Goal: Task Accomplishment & Management: Use online tool/utility

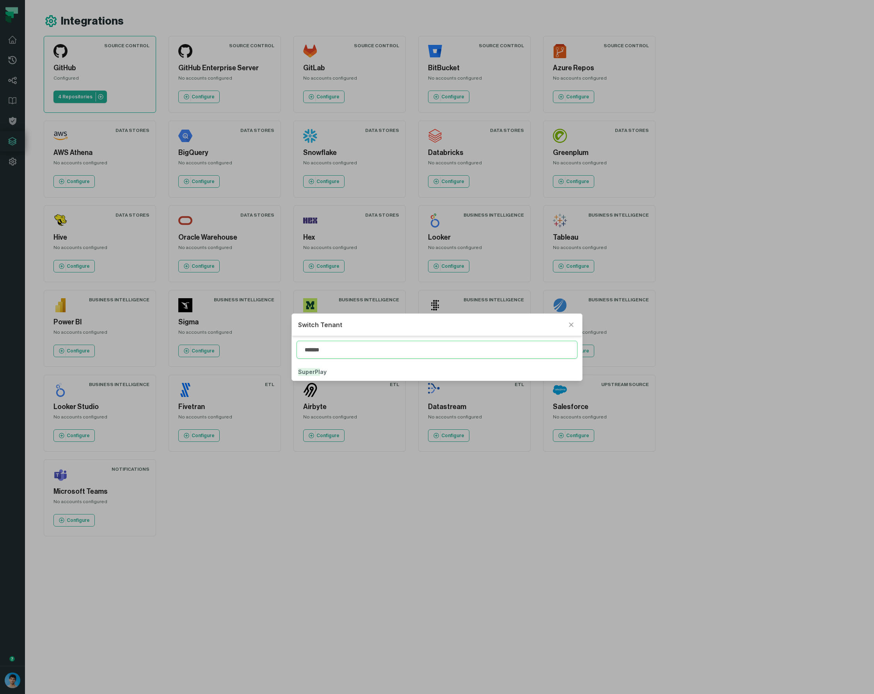
type input "*******"
click button "SuperPl ay" at bounding box center [437, 371] width 291 height 17
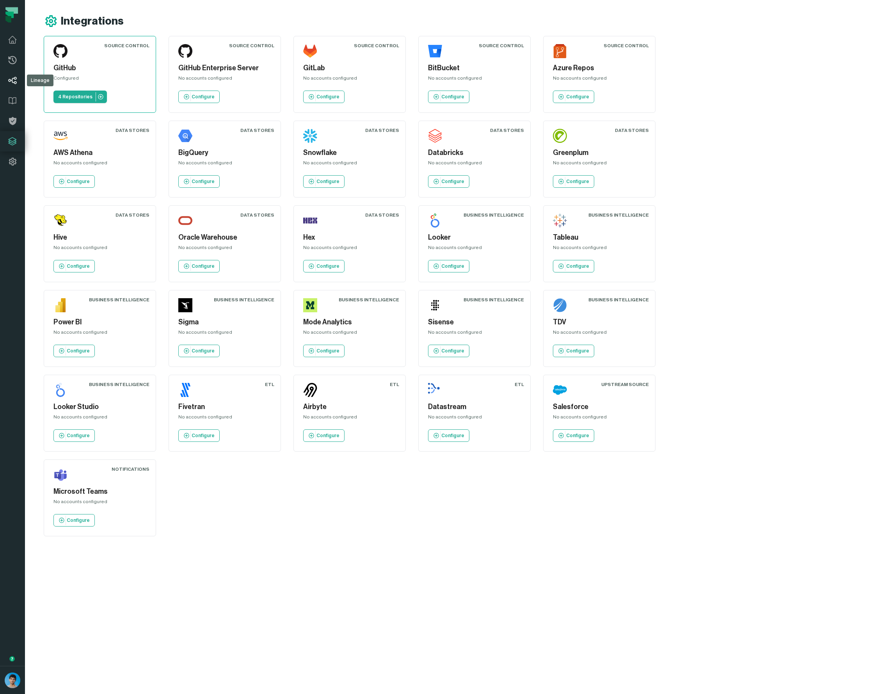
click at [17, 82] on link "Lineage" at bounding box center [12, 80] width 25 height 20
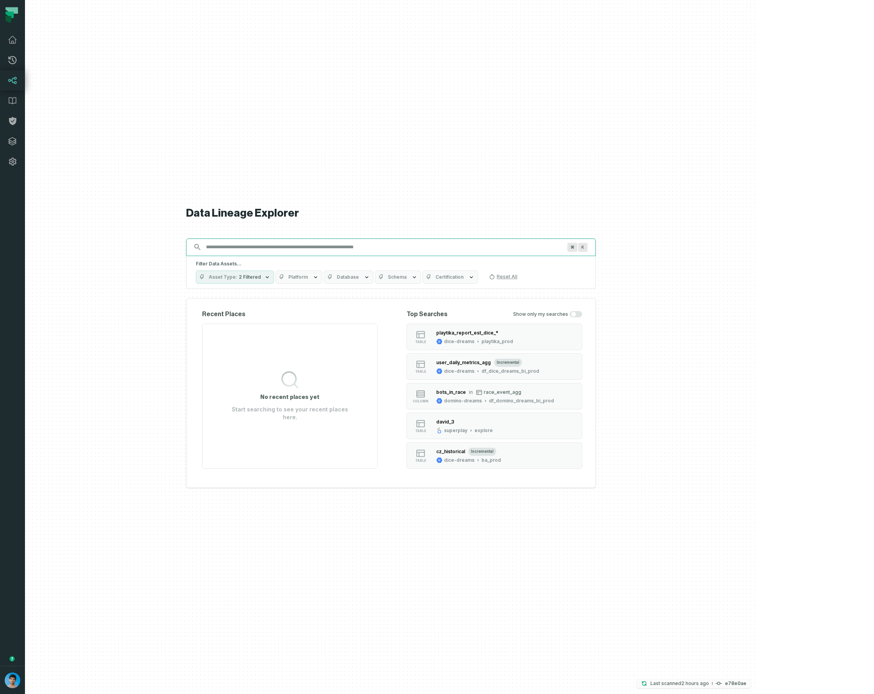
click at [709, 680] on relative-time "[DATE] 3:10:52 PM" at bounding box center [695, 683] width 28 height 6
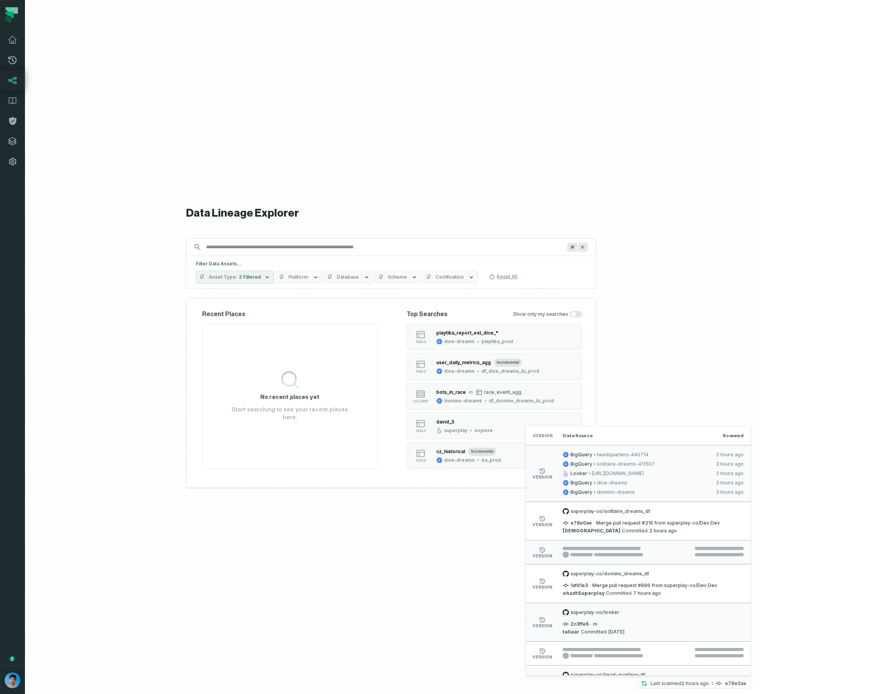
click at [709, 681] on relative-time "[DATE] 3:10:52 PM" at bounding box center [695, 683] width 28 height 6
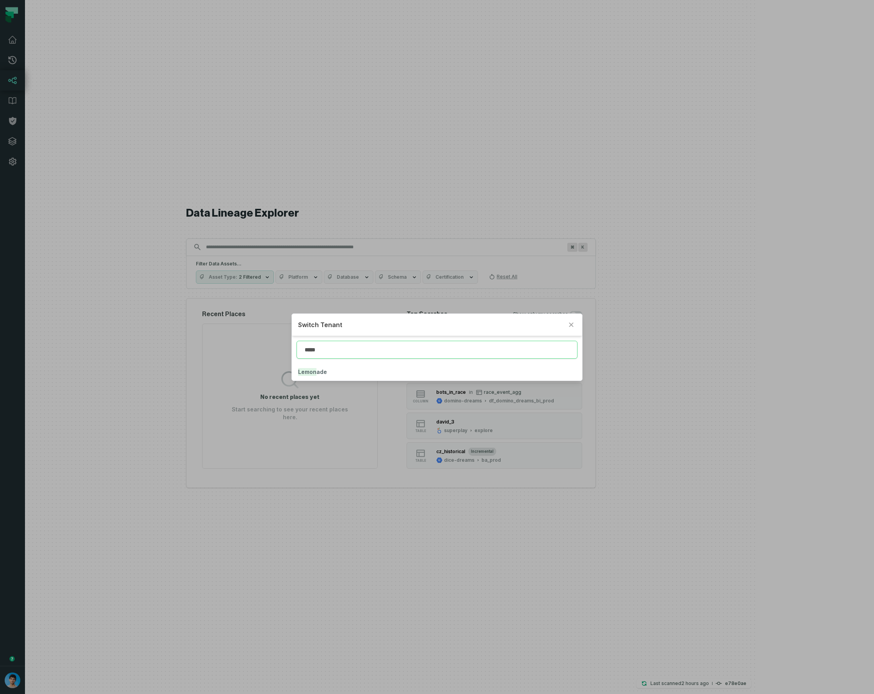
type input "*****"
click button "Lemon ade" at bounding box center [437, 371] width 291 height 17
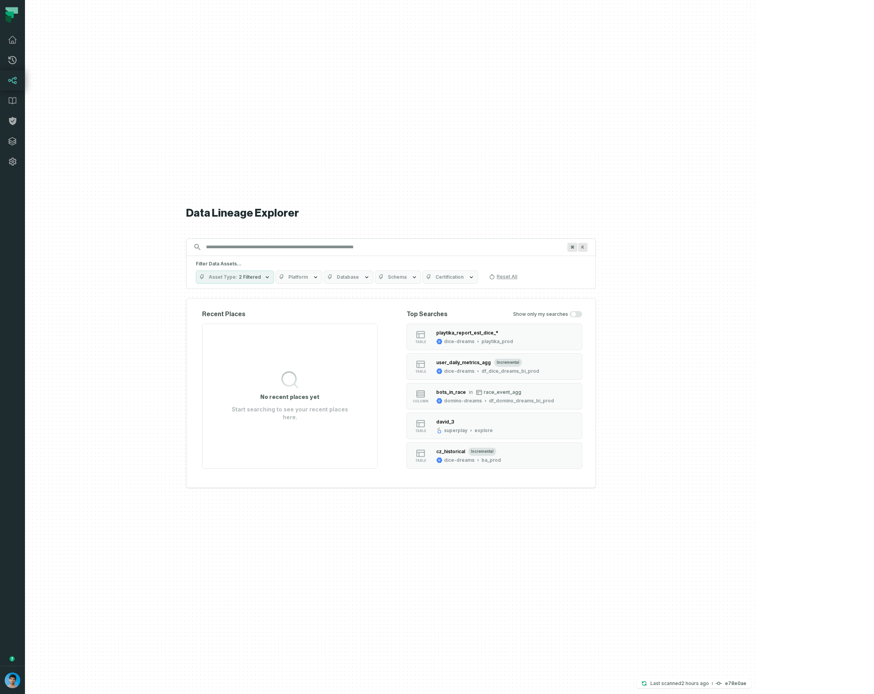
click at [757, 583] on div at bounding box center [391, 347] width 732 height 694
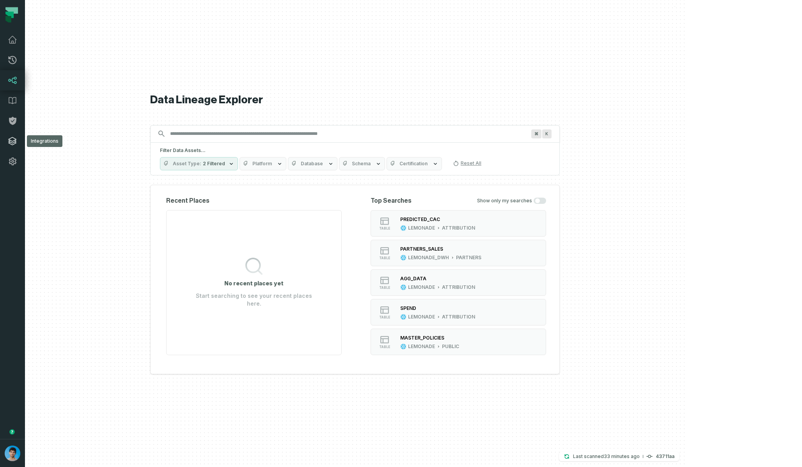
click at [16, 141] on icon at bounding box center [12, 141] width 9 height 9
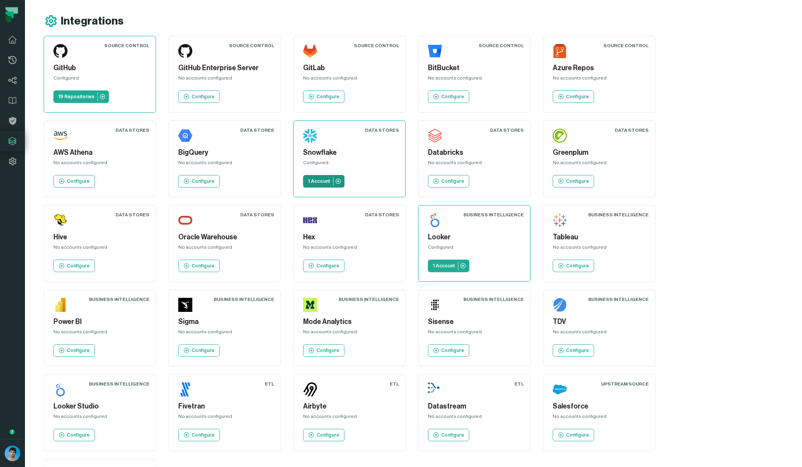
click at [308, 180] on p "1 Account" at bounding box center [319, 181] width 22 height 6
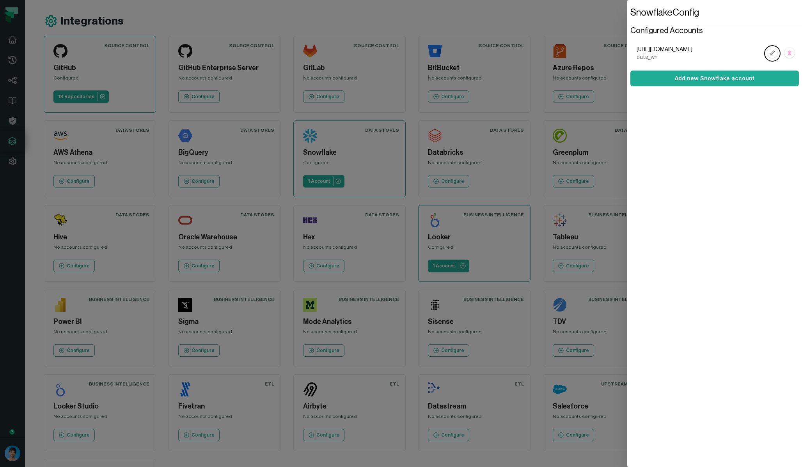
click at [627, 22] on dialog "Snowflake Config Configured Accounts https://tq01613.us-east-1.snowflakecomputi…" at bounding box center [714, 233] width 175 height 467
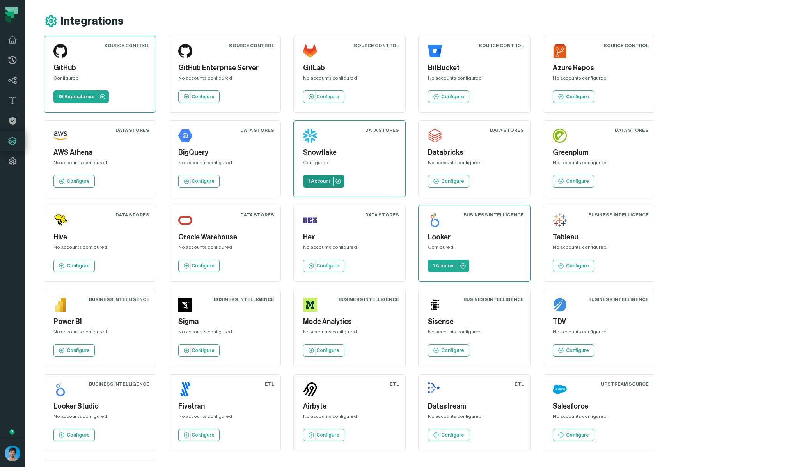
click at [308, 179] on p "1 Account" at bounding box center [319, 181] width 22 height 6
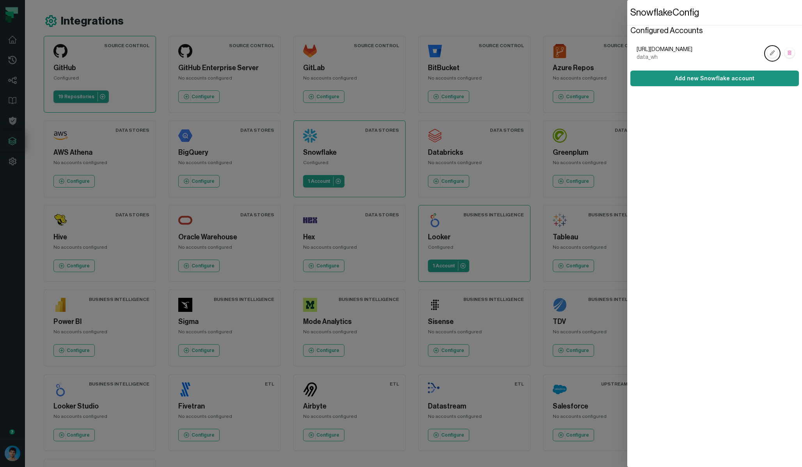
click at [680, 77] on button "Add new Snowflake account" at bounding box center [715, 79] width 169 height 16
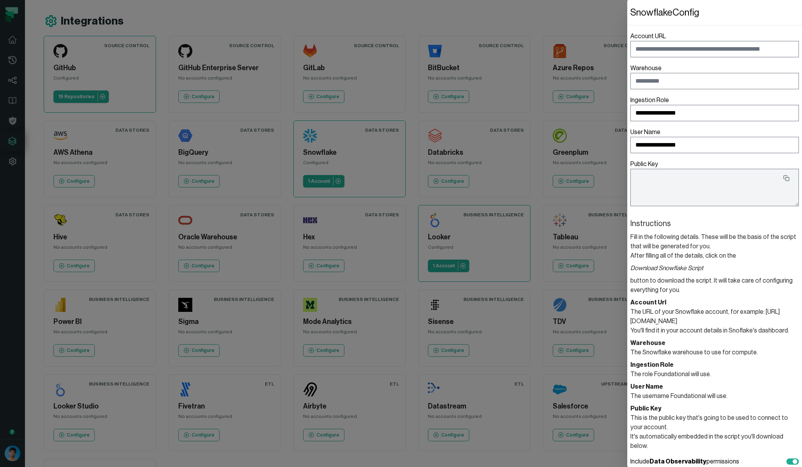
type textarea "**********"
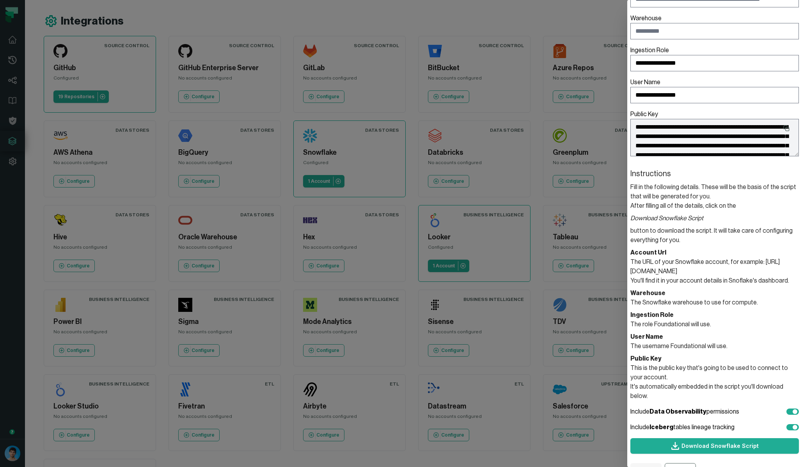
scroll to position [59, 0]
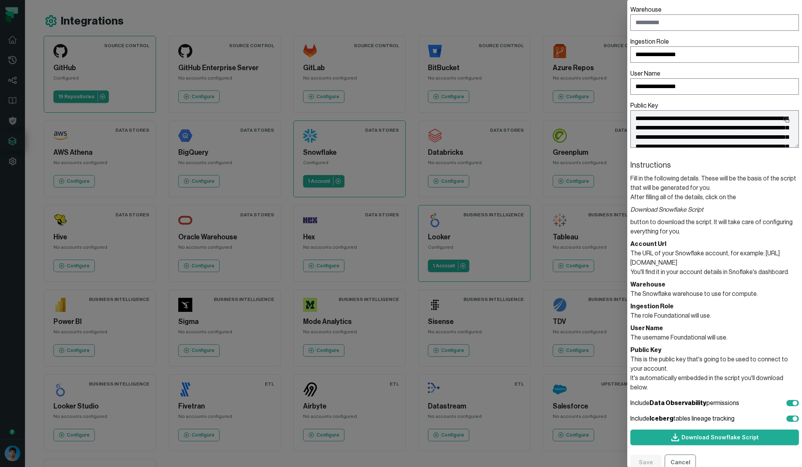
click at [627, 262] on dialog "**********" at bounding box center [714, 233] width 175 height 467
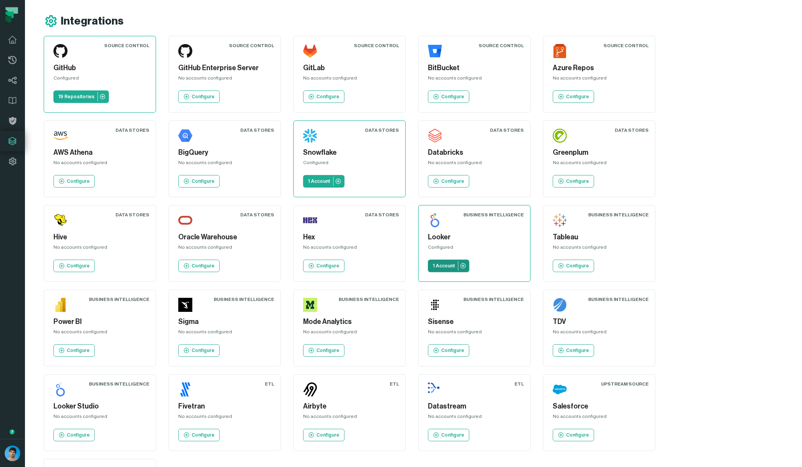
click at [433, 264] on p "1 Account" at bounding box center [444, 266] width 22 height 6
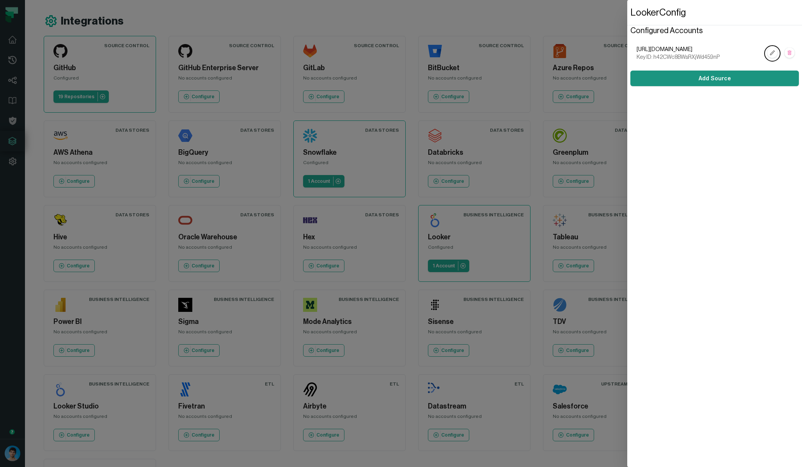
click at [666, 79] on button "Add Source" at bounding box center [715, 79] width 169 height 16
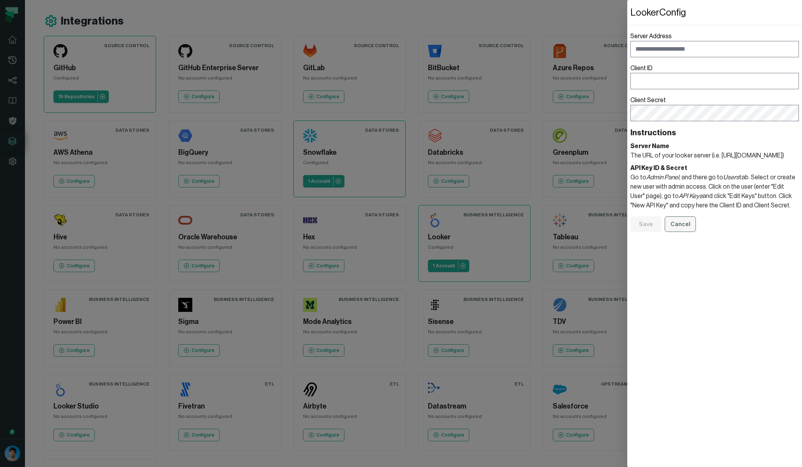
click at [682, 231] on button "Cancel" at bounding box center [680, 225] width 31 height 16
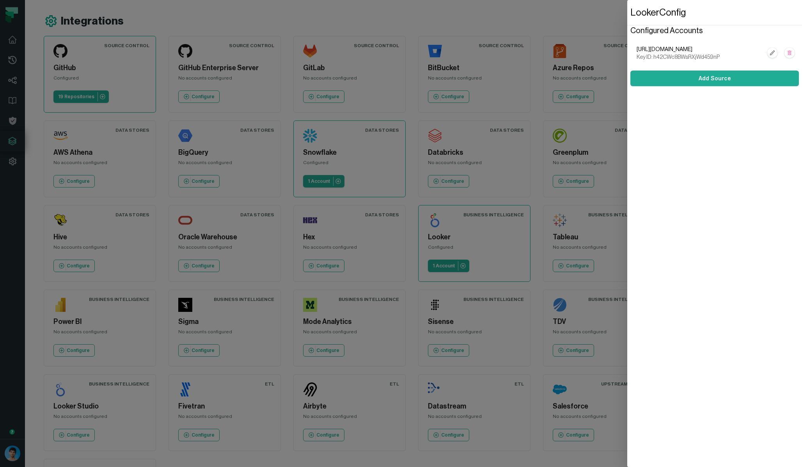
click at [627, 360] on dialog "Looker Config Configured Accounts https://lemonade.looker.com/ Key ID: h42CWc8B…" at bounding box center [714, 233] width 175 height 467
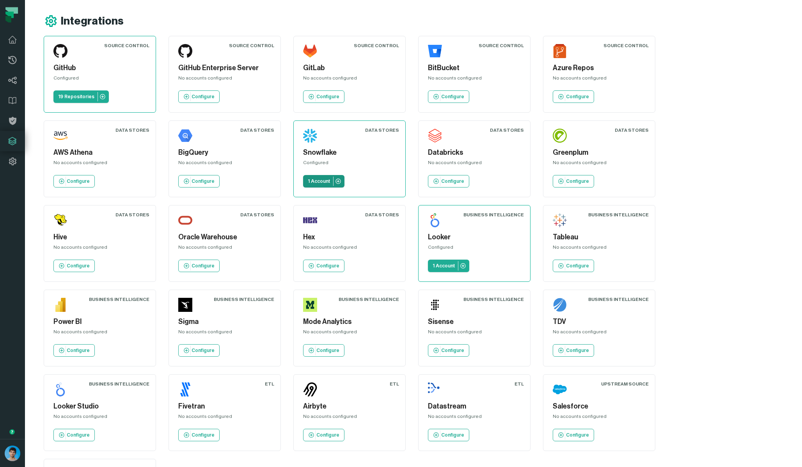
click at [308, 179] on p "1 Account" at bounding box center [319, 181] width 22 height 6
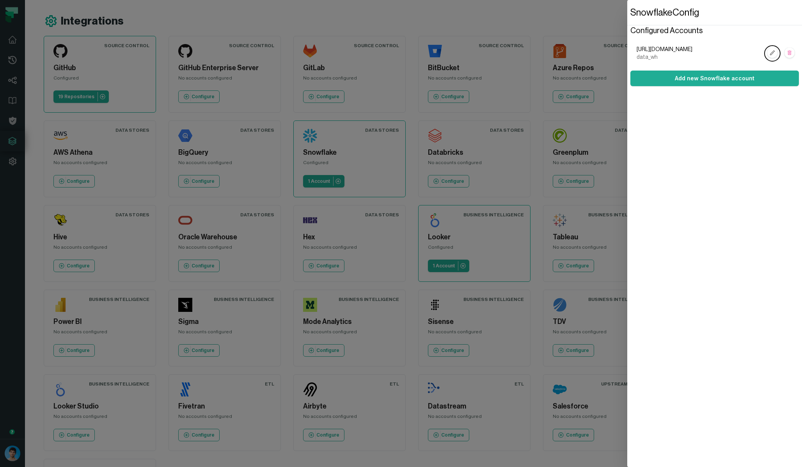
click at [627, 371] on dialog "Snowflake Config Configured Accounts https://tq01613.us-east-1.snowflakecomputi…" at bounding box center [714, 233] width 175 height 467
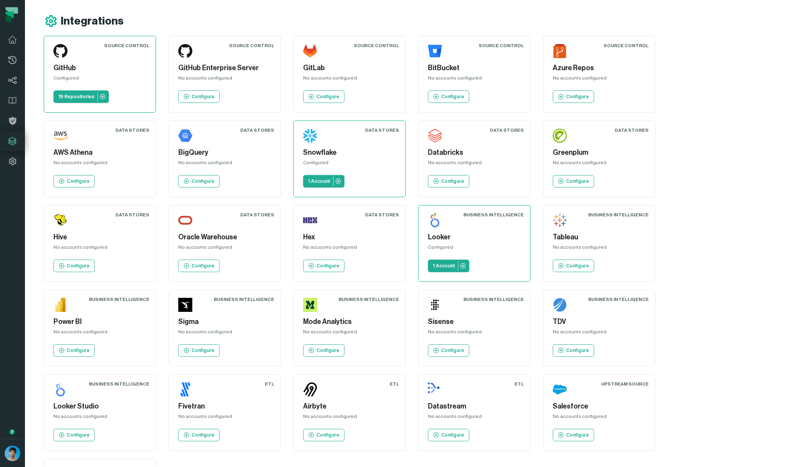
click at [354, 371] on div "Source Control GitHub Configured 19 Repositories Source Control GitHub Enterpri…" at bounding box center [360, 286] width 632 height 500
click at [521, 16] on div "Integrations" at bounding box center [364, 21] width 641 height 14
click at [566, 180] on p "Configure" at bounding box center [577, 181] width 23 height 6
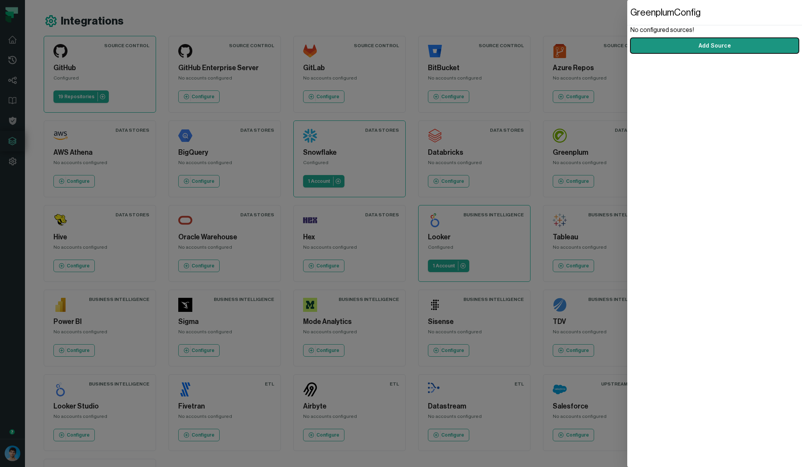
click at [713, 50] on button "Add Source" at bounding box center [715, 46] width 169 height 16
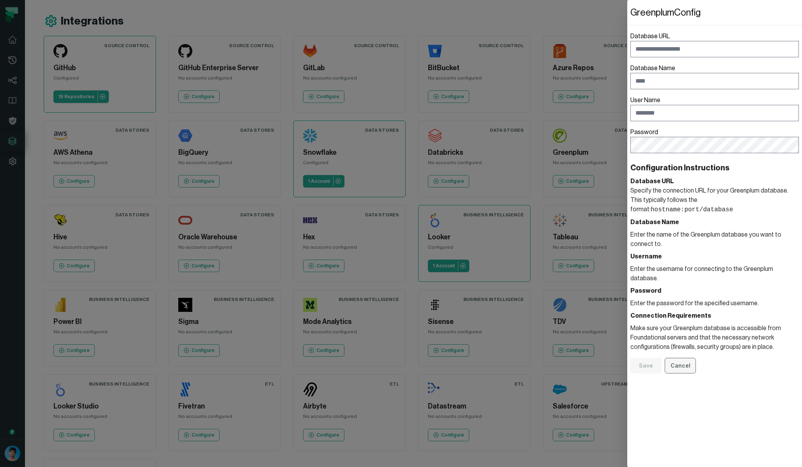
click at [676, 358] on button "Cancel" at bounding box center [680, 366] width 31 height 16
